Goal: Check status: Check status

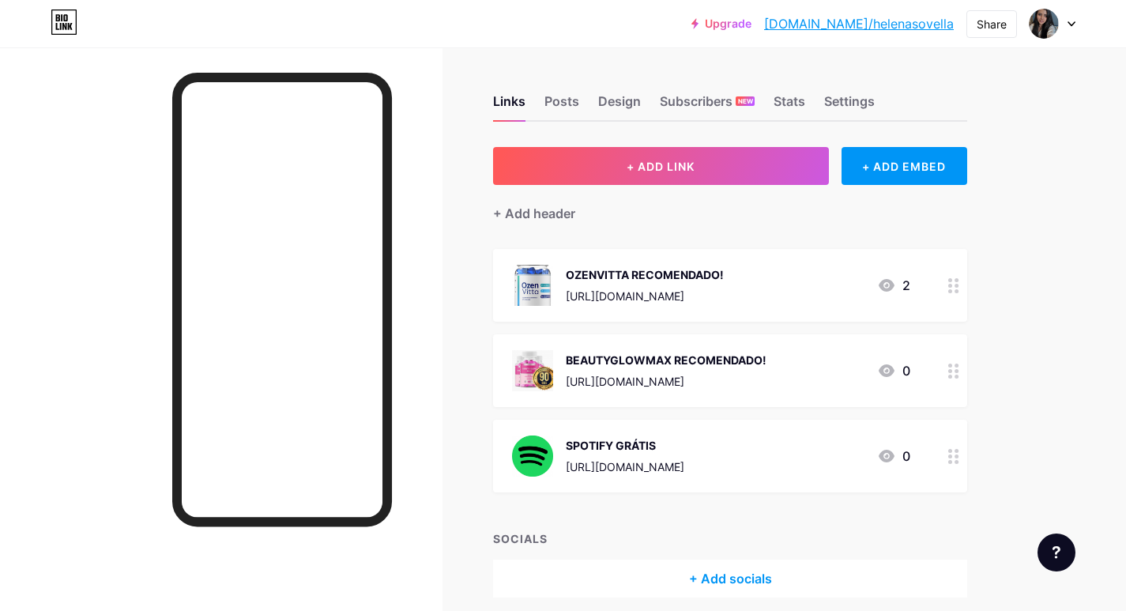
click at [771, 102] on div "Links Posts Design Subscribers NEW Stats Settings" at bounding box center [730, 93] width 474 height 55
click at [788, 102] on div "Stats" at bounding box center [789, 106] width 32 height 28
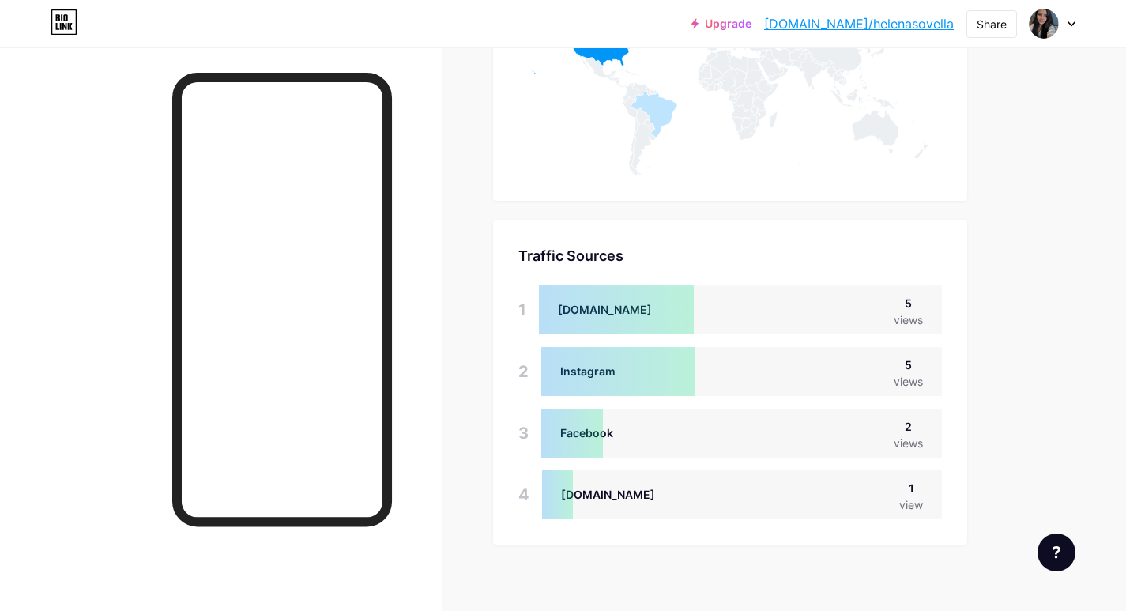
scroll to position [948, 0]
click at [775, 378] on div "Instagram 5 views" at bounding box center [741, 369] width 400 height 49
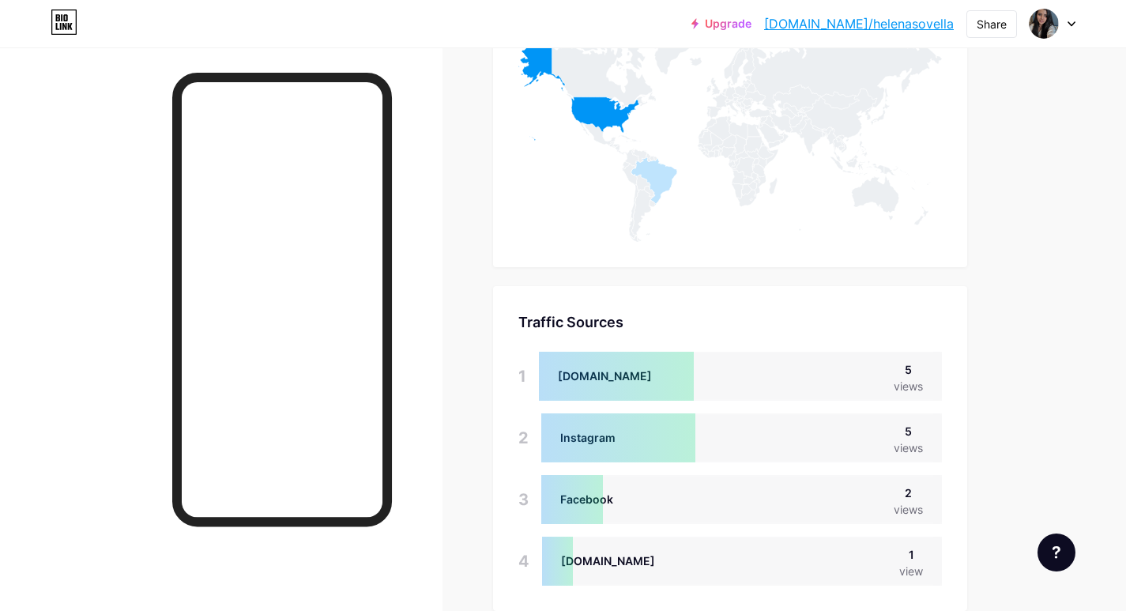
scroll to position [790, 0]
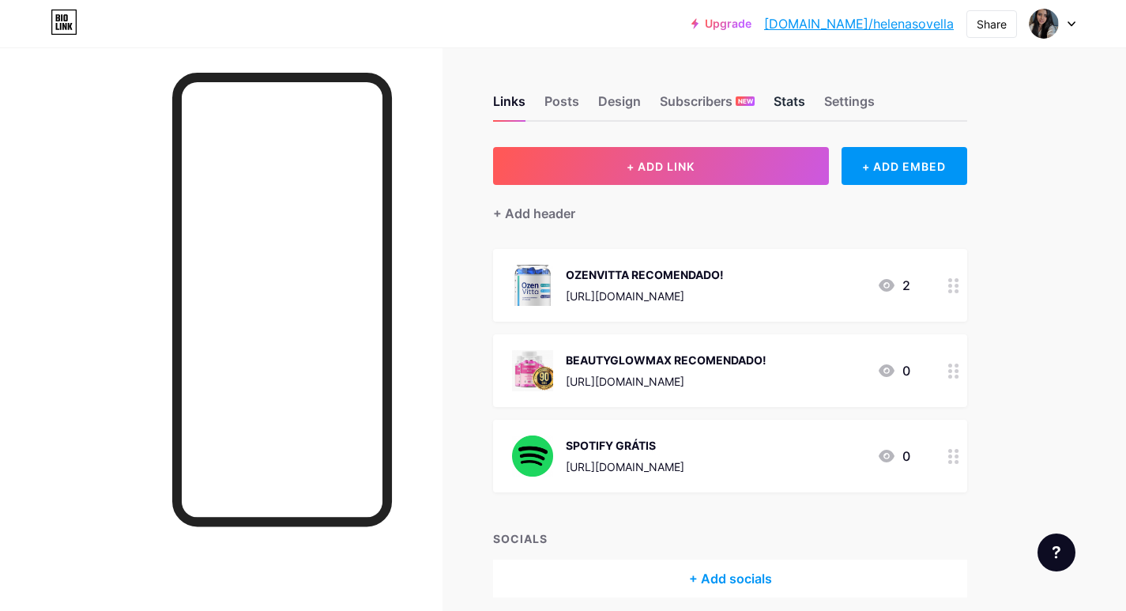
click at [792, 111] on div "Stats" at bounding box center [789, 106] width 32 height 28
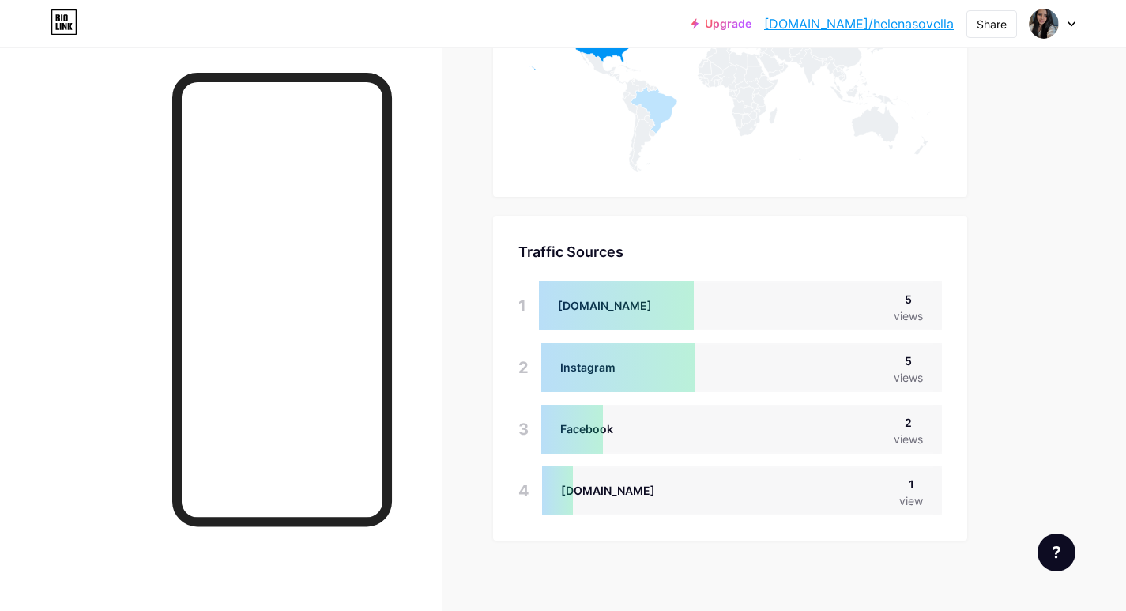
scroll to position [959, 0]
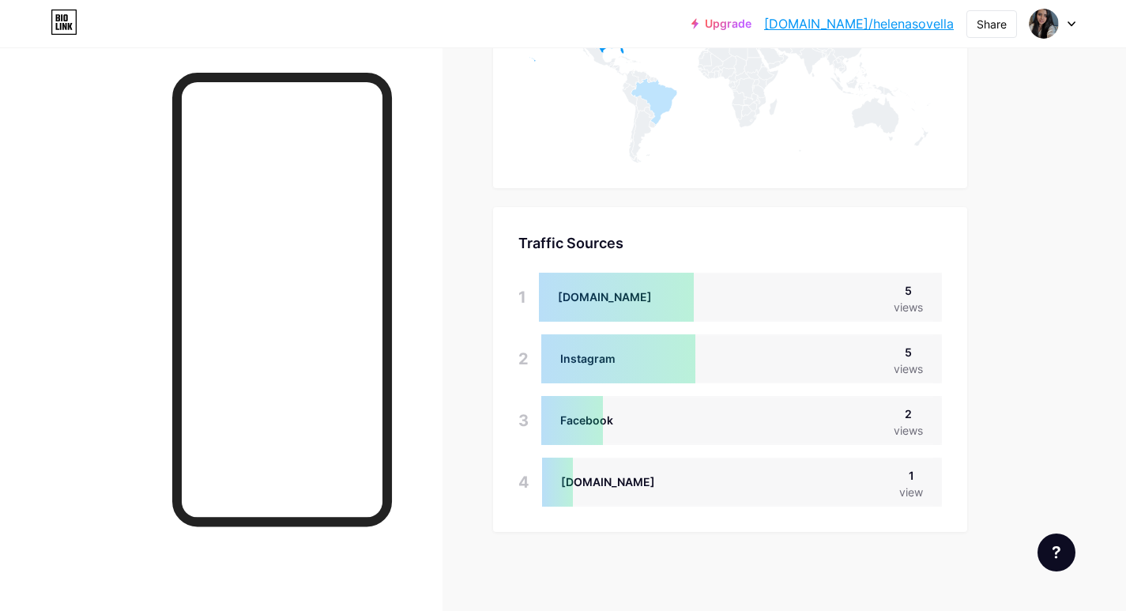
drag, startPoint x: 615, startPoint y: 292, endPoint x: 600, endPoint y: 292, distance: 15.0
click at [603, 292] on div at bounding box center [616, 297] width 155 height 49
